Goal: Task Accomplishment & Management: Complete application form

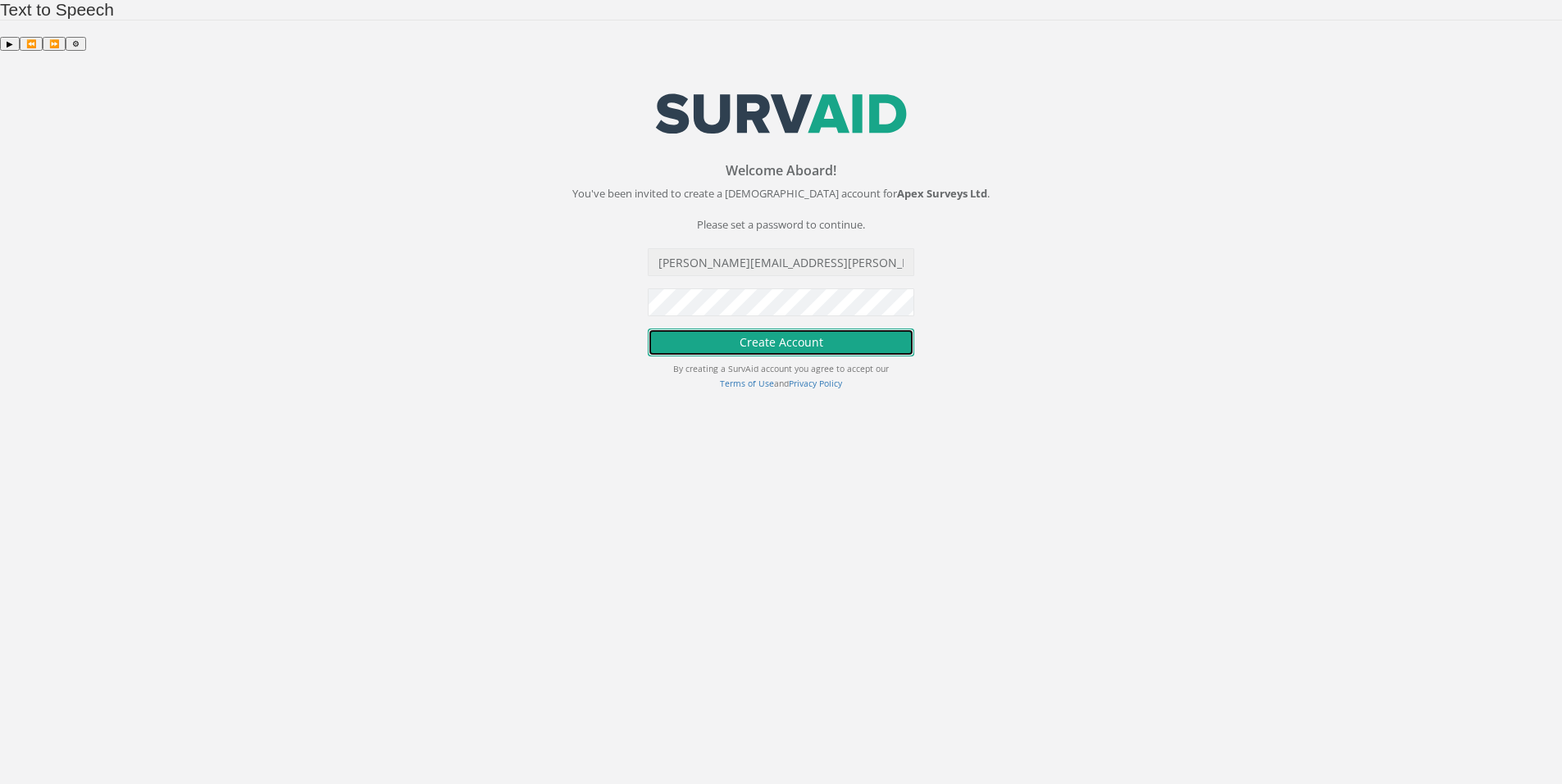
click at [785, 329] on button "Create Account" at bounding box center [781, 343] width 266 height 28
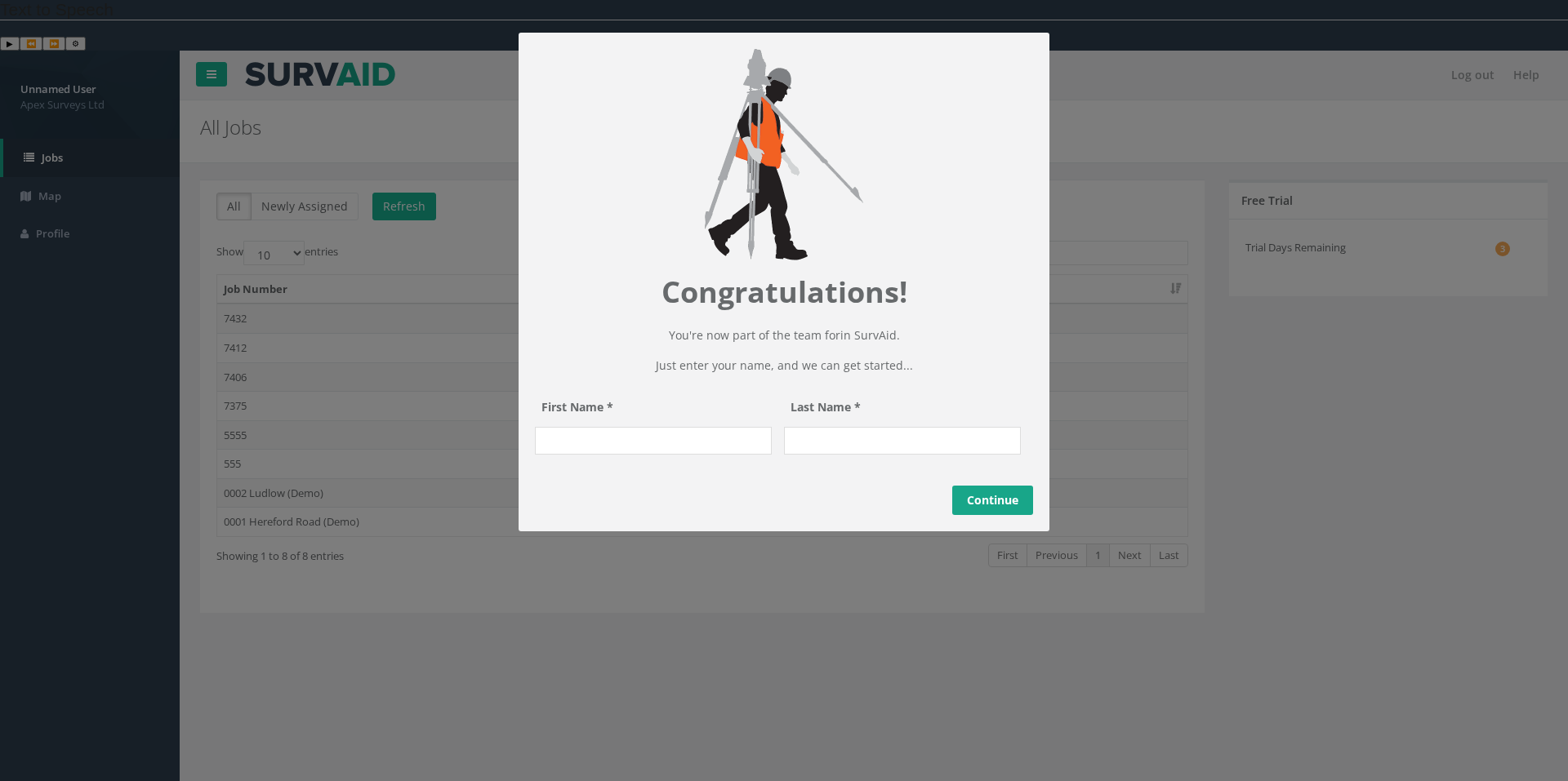
click at [684, 454] on input "First Name *" at bounding box center [653, 441] width 237 height 28
type input "Jason"
type input "Pringle"
click at [1014, 515] on link "Continue" at bounding box center [992, 500] width 81 height 29
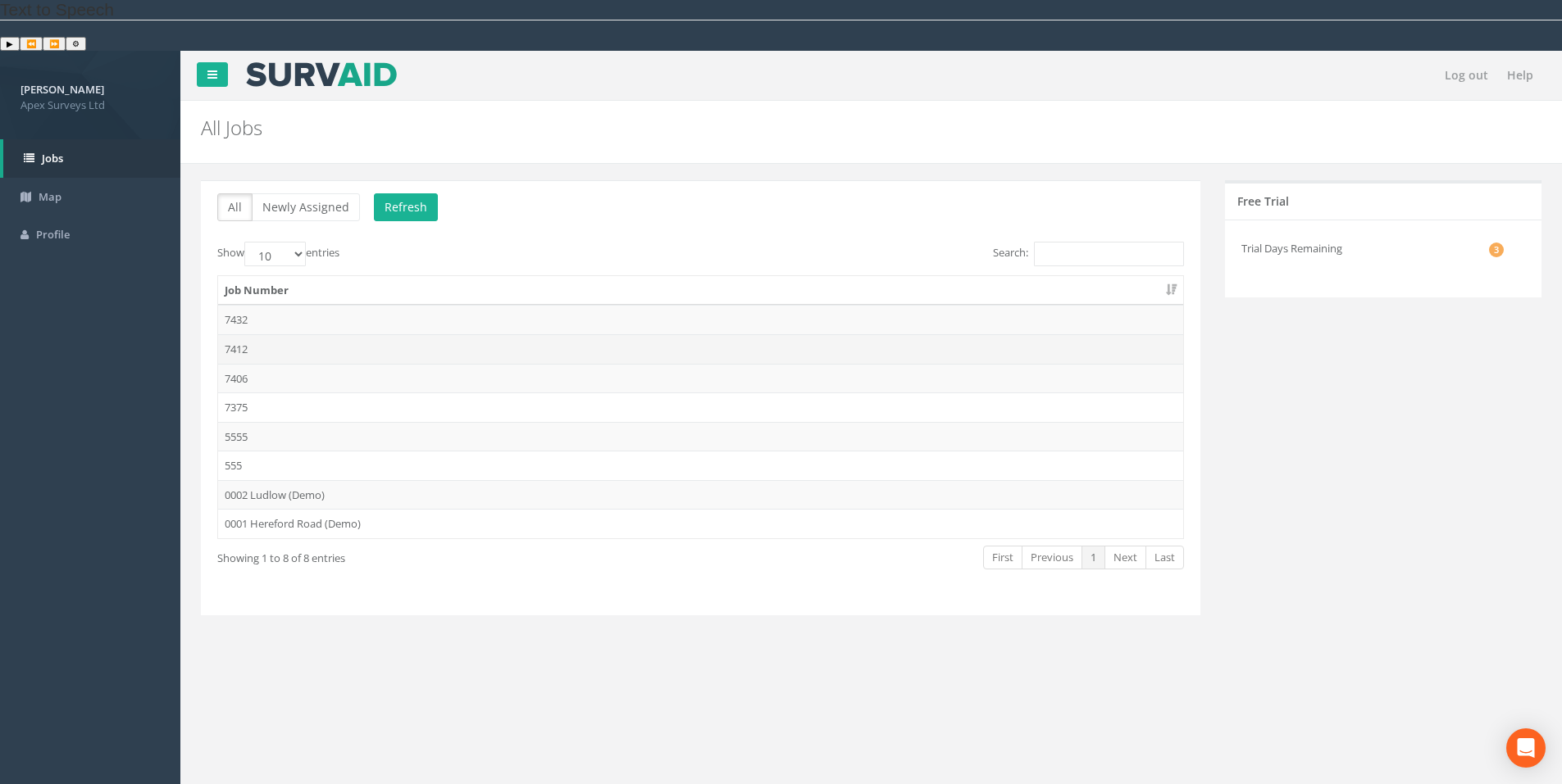
click at [235, 334] on td "7412" at bounding box center [701, 348] width 965 height 29
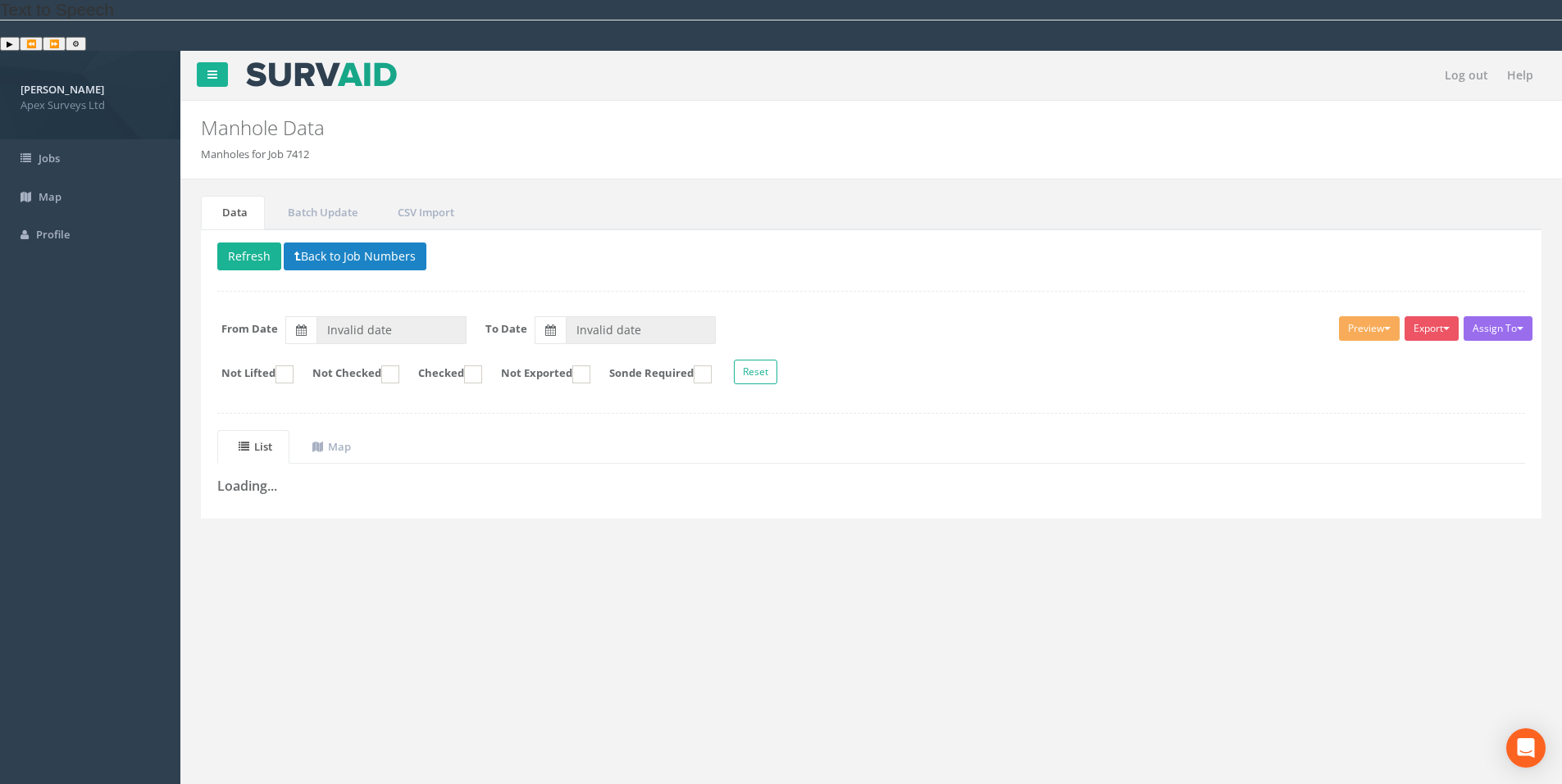
type input "27/08/2025"
type input "28/08/2025"
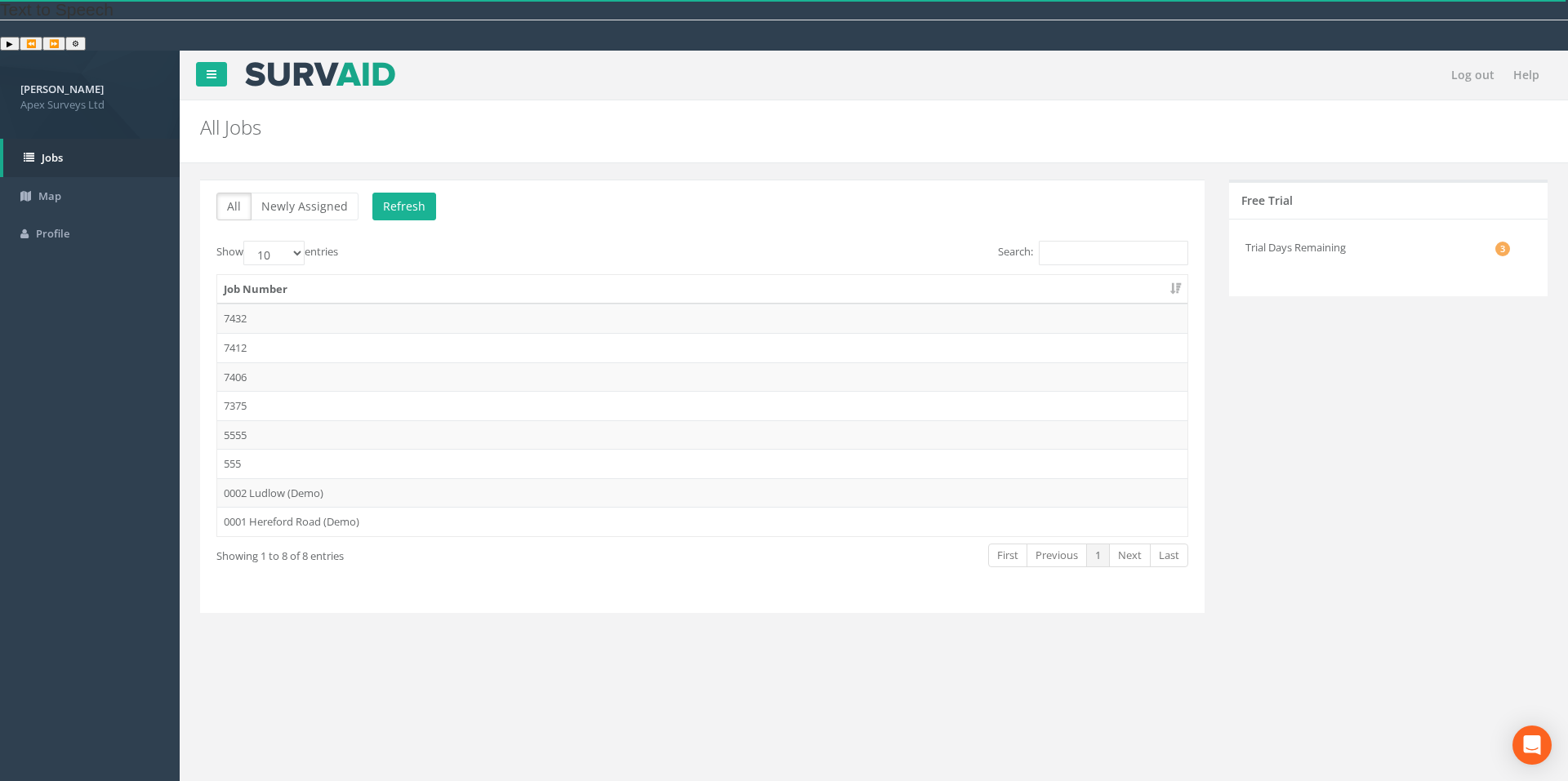
click at [1281, 231] on li "3 Trial Days Remaining" at bounding box center [1377, 247] width 264 height 32
click at [56, 188] on span "Map" at bounding box center [49, 196] width 22 height 15
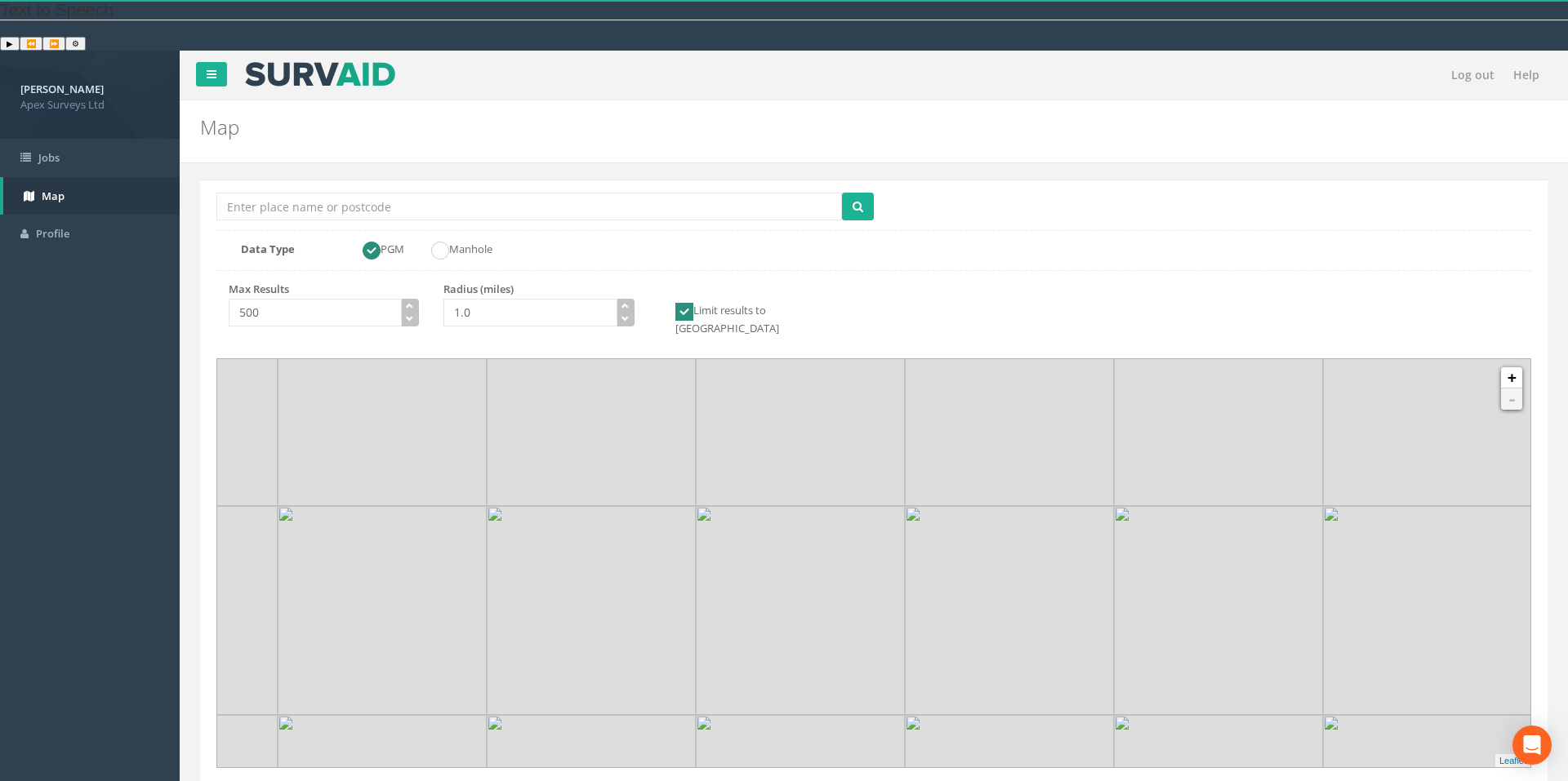
click at [707, 530] on img at bounding box center [800, 610] width 209 height 209
drag, startPoint x: 769, startPoint y: 529, endPoint x: 763, endPoint y: 474, distance: 55.3
click at [764, 476] on img at bounding box center [798, 553] width 209 height 209
click at [46, 226] on span "Profile" at bounding box center [52, 233] width 34 height 15
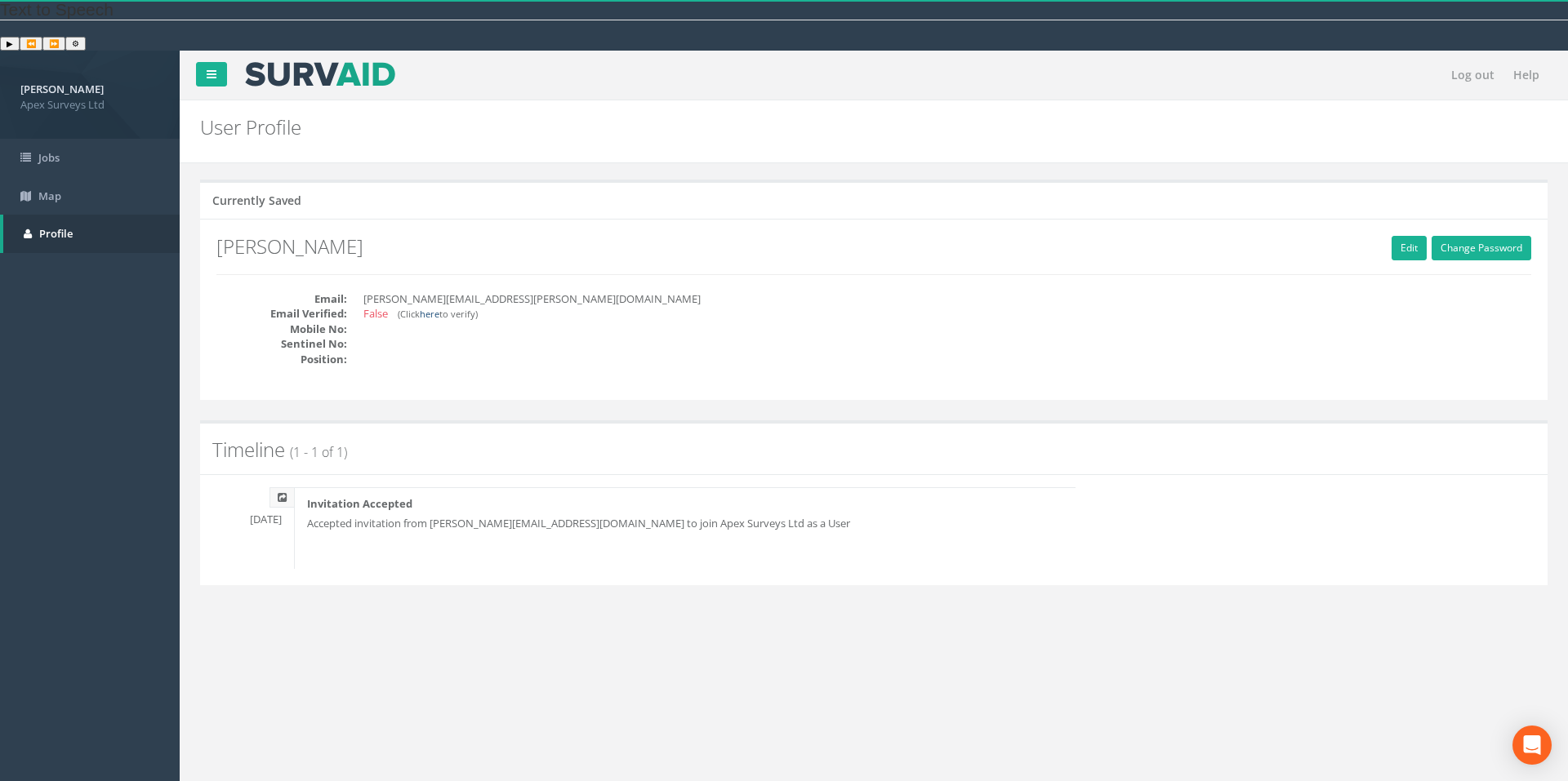
click at [433, 308] on link "here" at bounding box center [429, 314] width 20 height 12
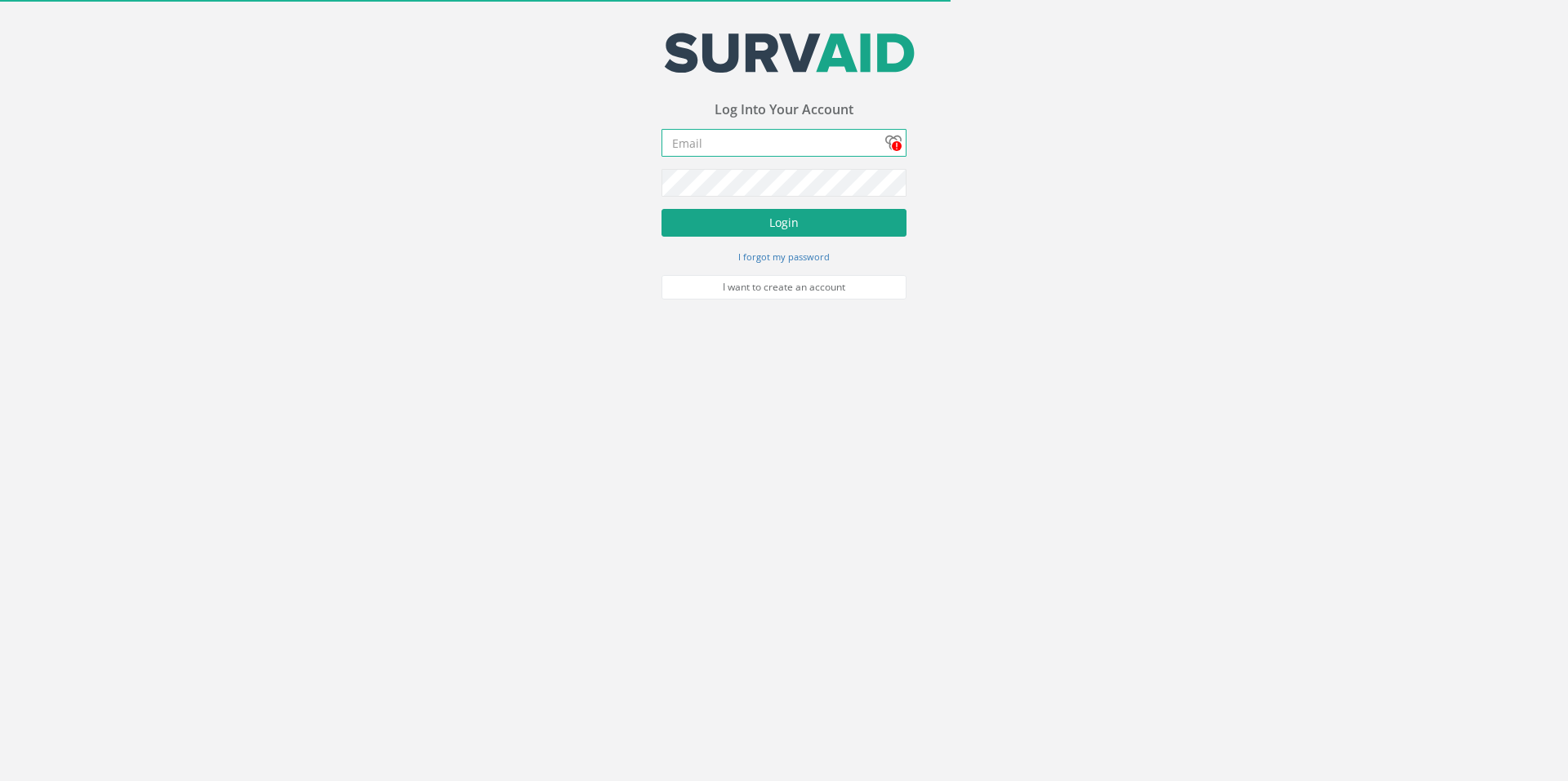
type input "[PERSON_NAME][EMAIL_ADDRESS][PERSON_NAME][DOMAIN_NAME]"
click at [811, 226] on button "Login" at bounding box center [784, 223] width 245 height 28
